Goal: Task Accomplishment & Management: Manage account settings

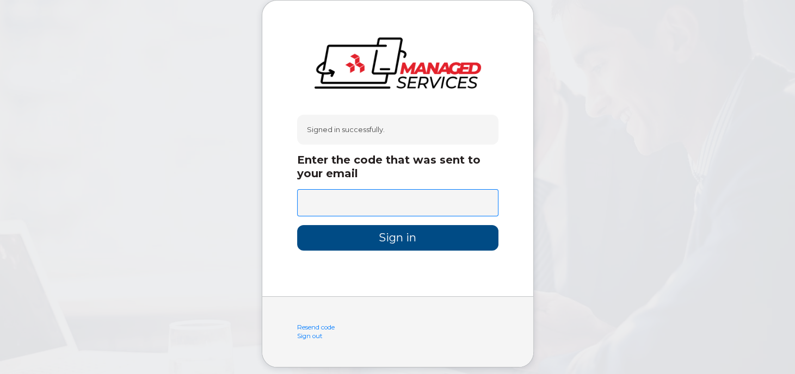
click at [335, 206] on input "text" at bounding box center [397, 202] width 201 height 27
type input "368555"
click at [387, 240] on input "Sign in" at bounding box center [397, 238] width 201 height 26
type input "Signing in..."
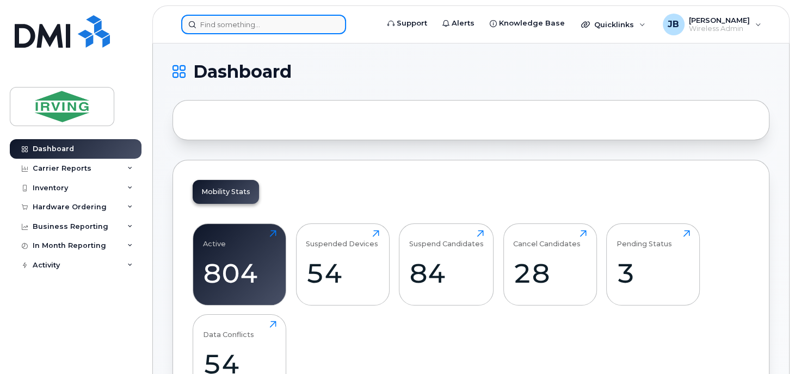
click at [235, 26] on input at bounding box center [263, 25] width 165 height 20
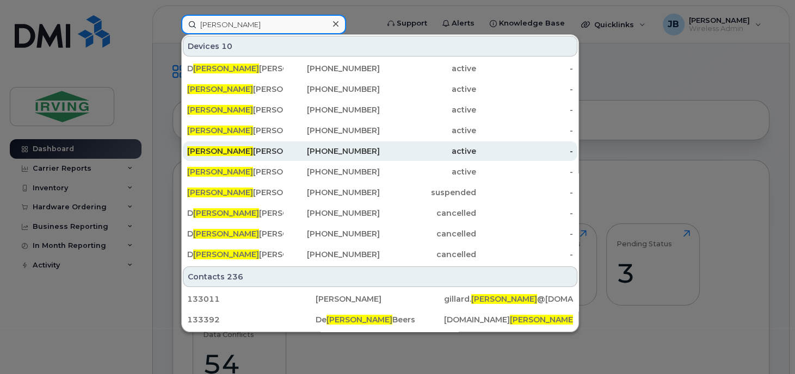
type input "[PERSON_NAME]"
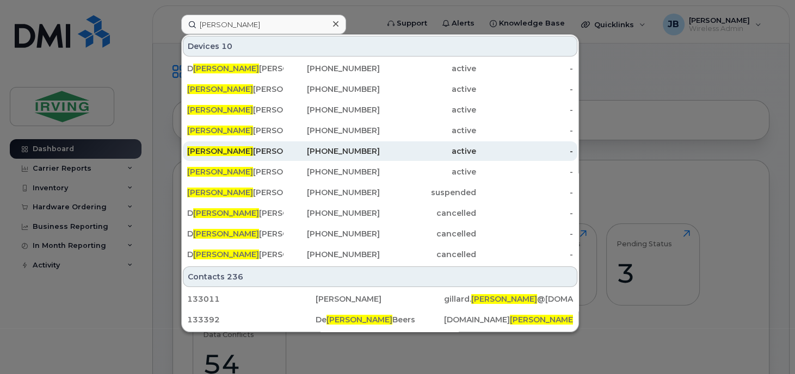
click at [220, 150] on div "Wayne Walton" at bounding box center [235, 151] width 96 height 11
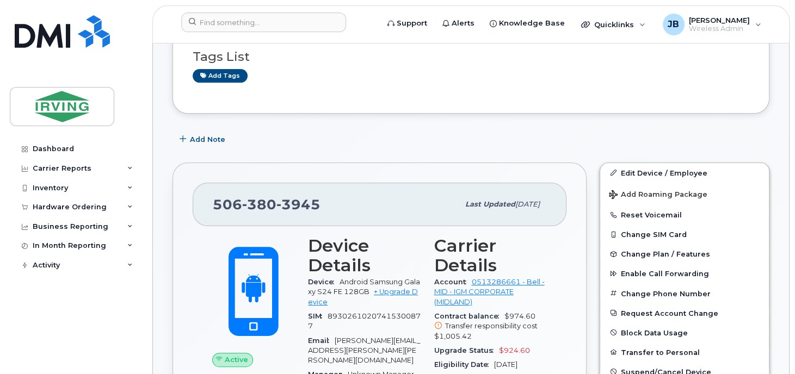
scroll to position [163, 0]
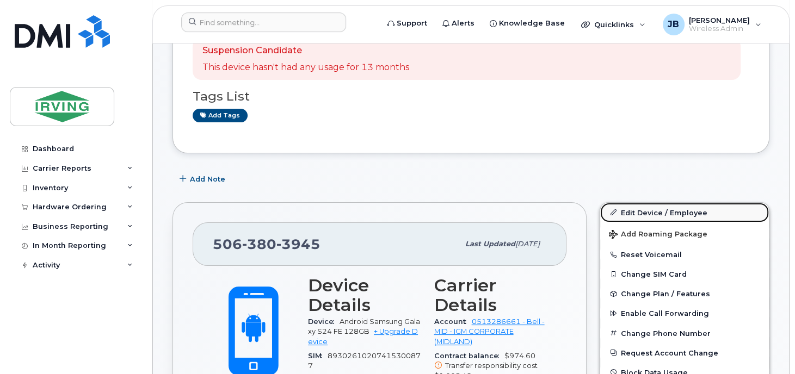
click at [669, 212] on link "Edit Device / Employee" at bounding box center [684, 213] width 169 height 20
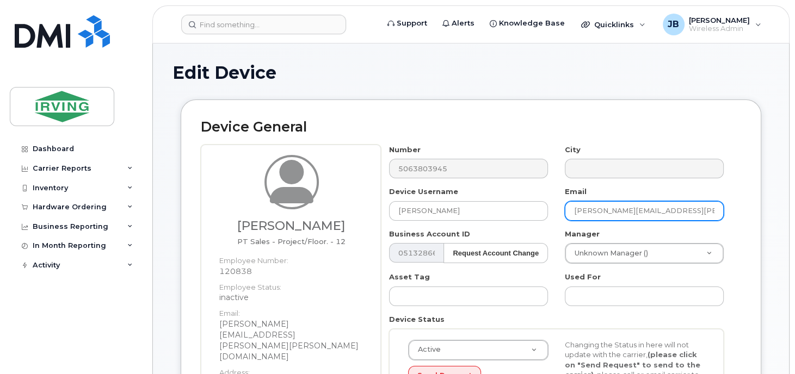
click at [666, 211] on input "walton.wayne@kent.ca" at bounding box center [644, 211] width 159 height 20
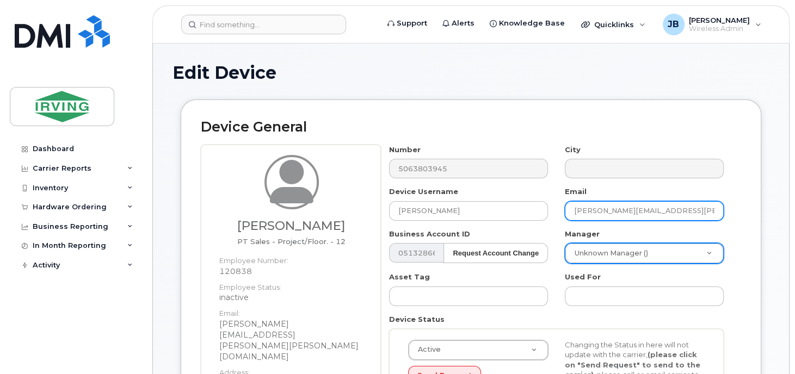
type input "[PERSON_NAME][EMAIL_ADDRESS][PERSON_NAME][DOMAIN_NAME]"
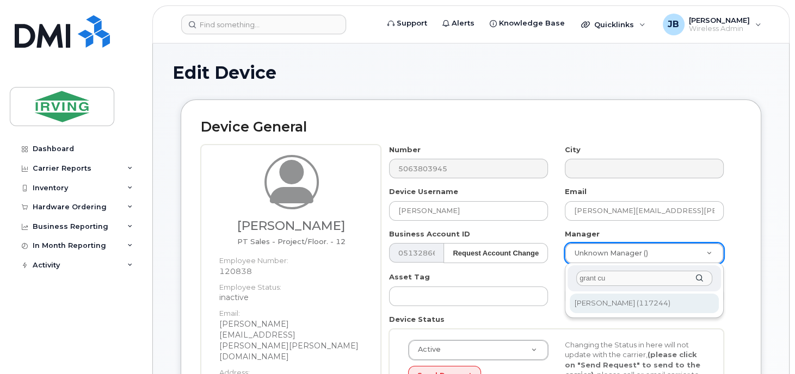
type input "grant cu"
type input "1457447"
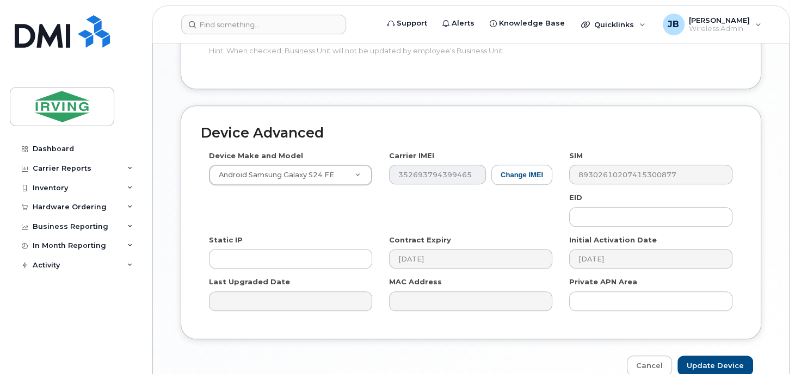
scroll to position [645, 0]
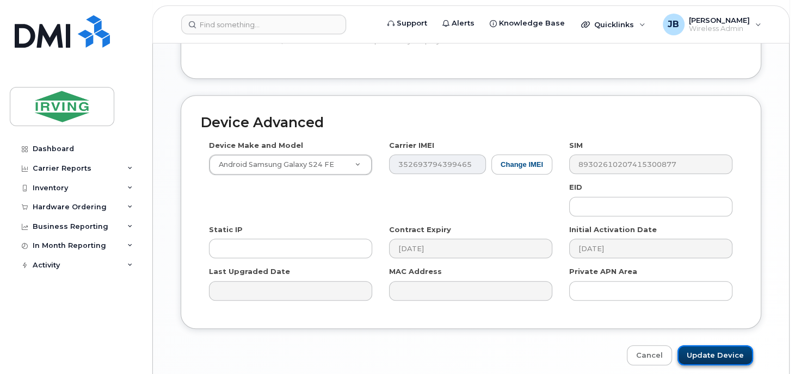
click at [727, 345] on input "Update Device" at bounding box center [715, 355] width 76 height 20
type input "Saving..."
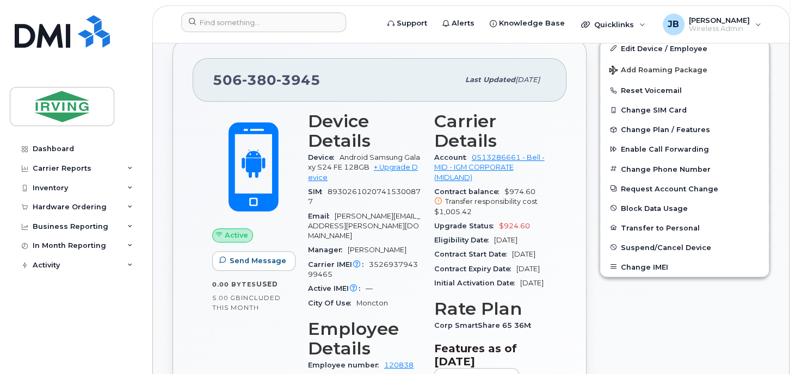
scroll to position [326, 0]
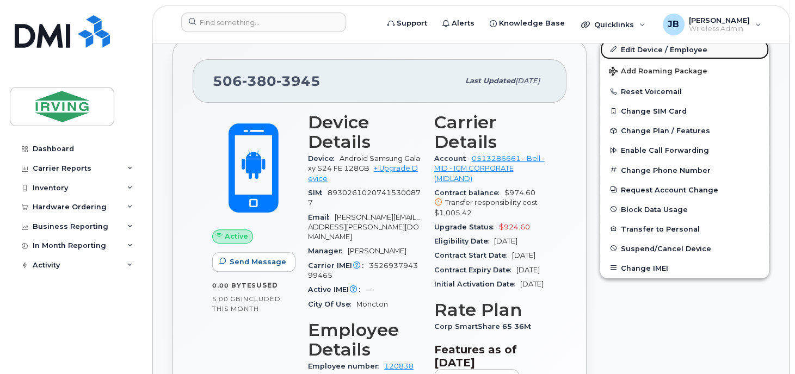
click at [659, 51] on link "Edit Device / Employee" at bounding box center [684, 50] width 169 height 20
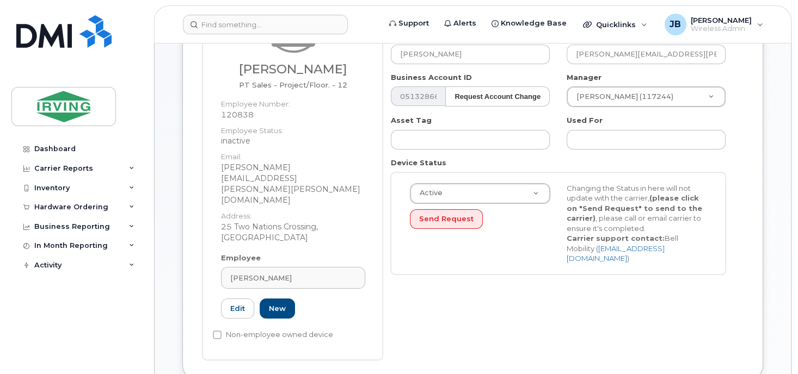
scroll to position [163, 0]
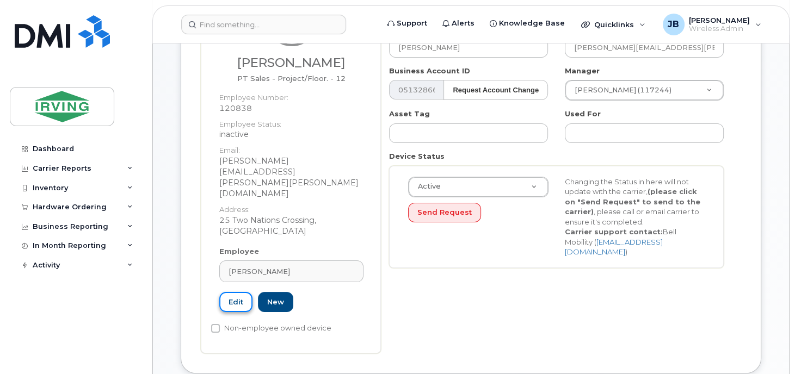
click at [239, 292] on link "Edit" at bounding box center [235, 302] width 33 height 20
